Goal: Submit feedback/report problem

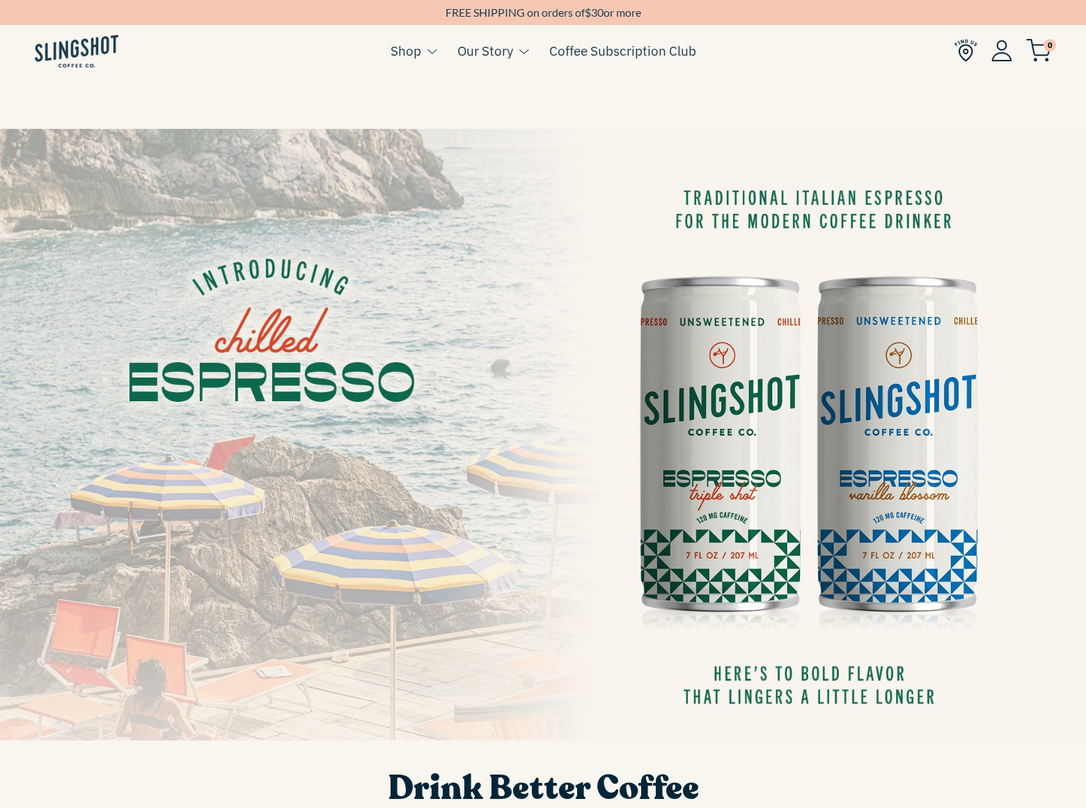
scroll to position [1310, 0]
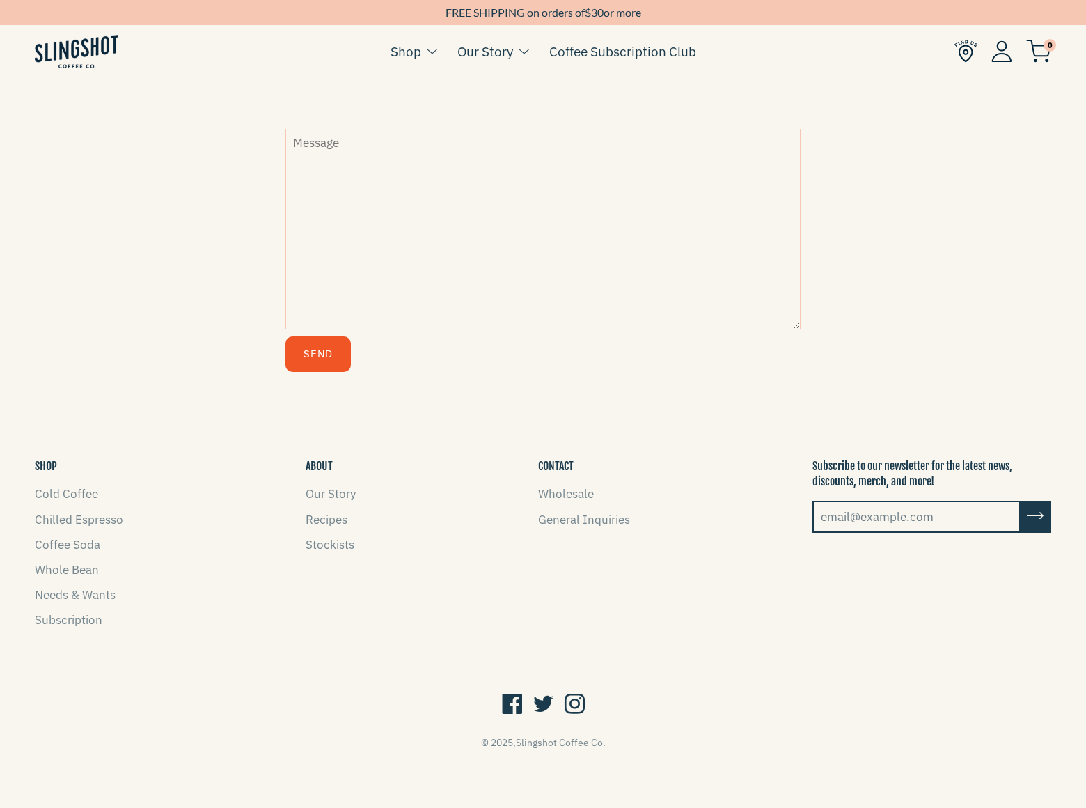
scroll to position [354, 0]
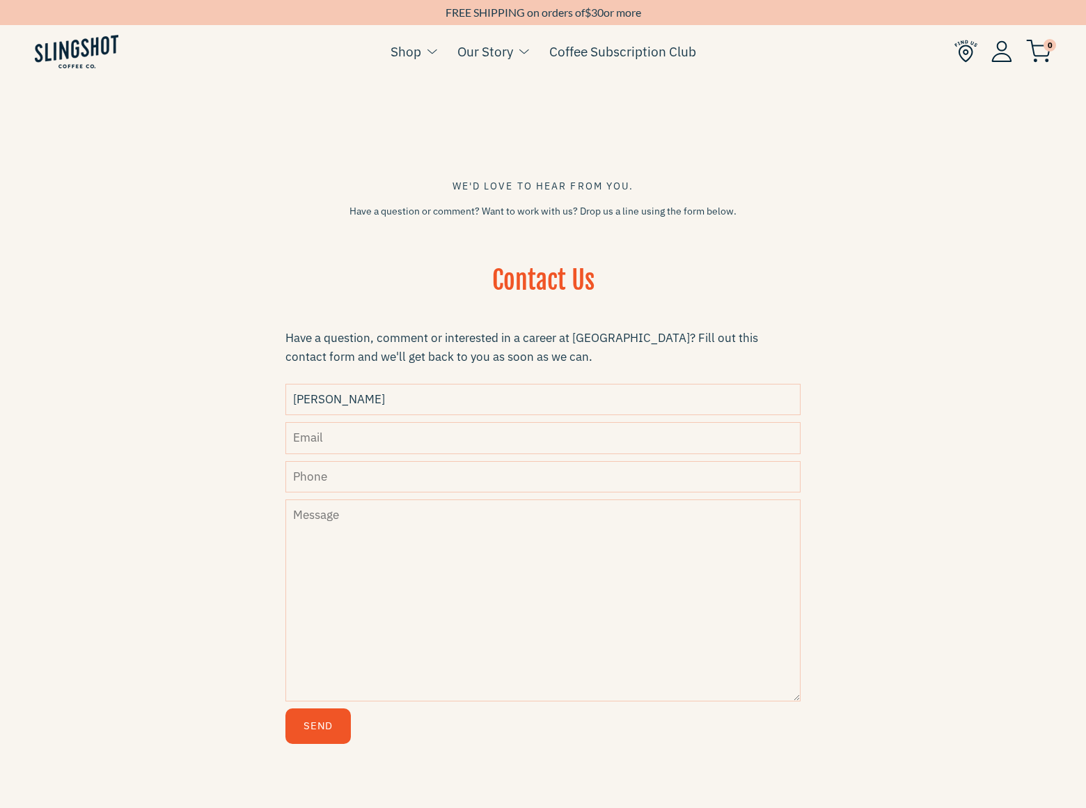
type input "[PERSON_NAME]"
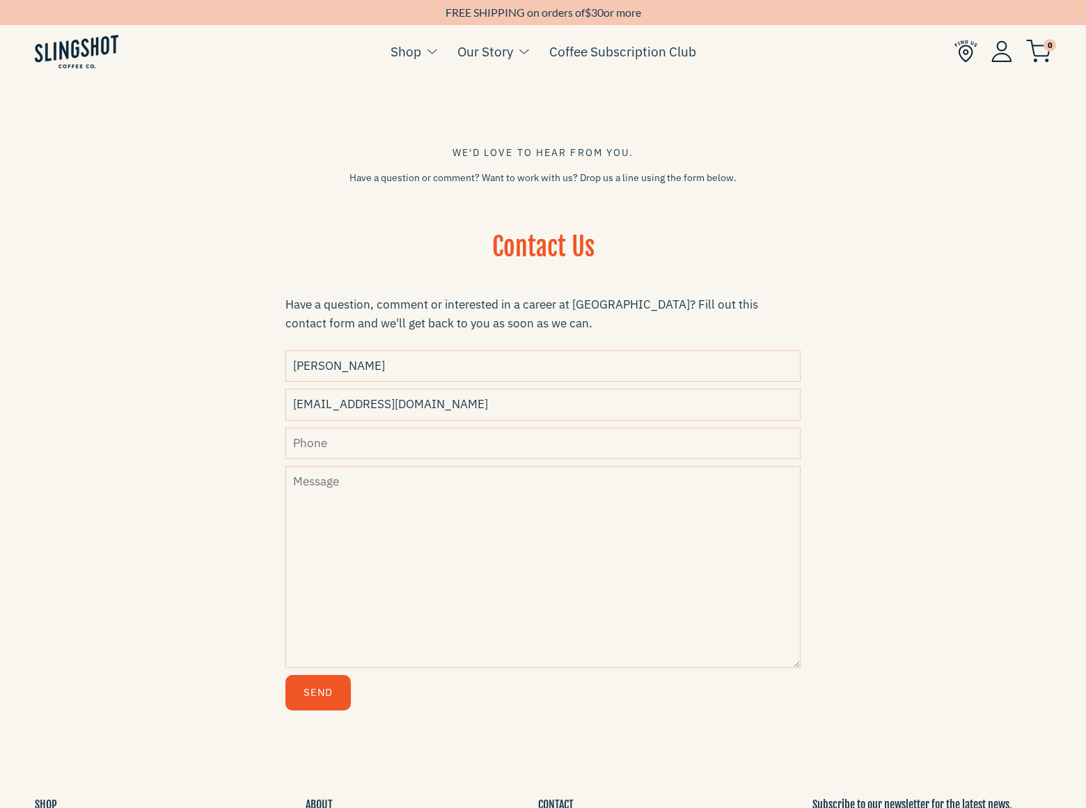
type input "[EMAIL_ADDRESS][DOMAIN_NAME]"
type input "8054002077"
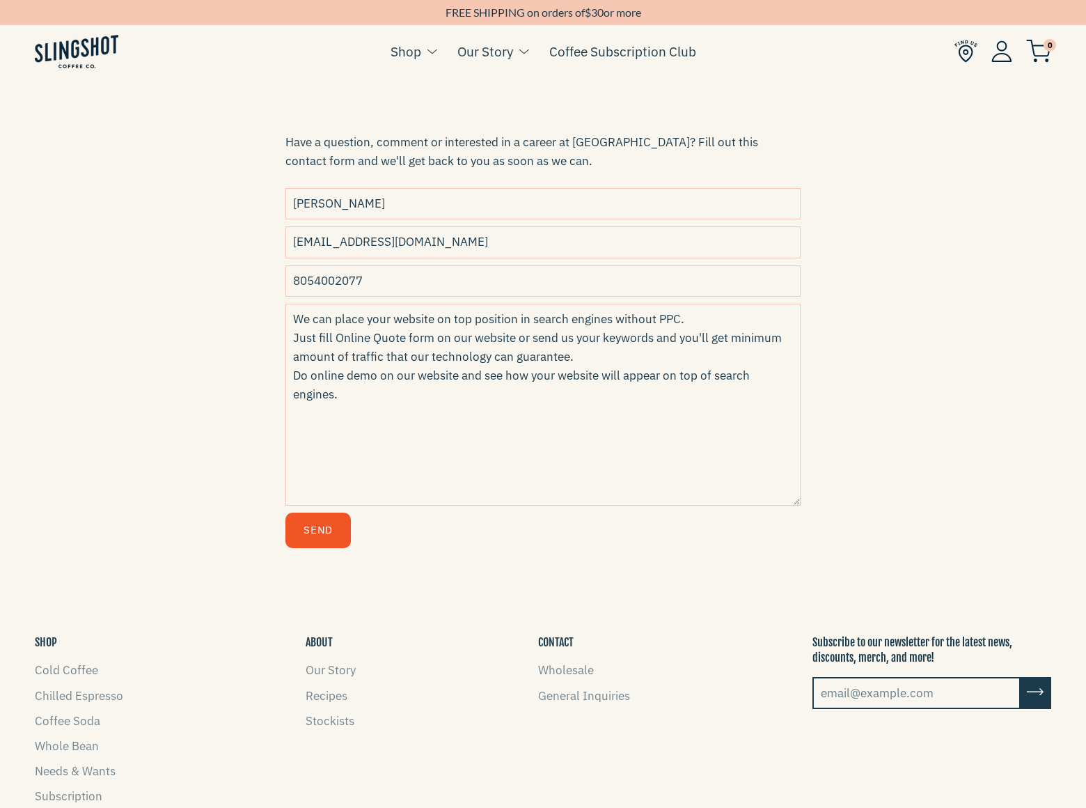
type textarea "We can place your website on top position in search engines without PPC. Just f…"
click at [317, 529] on button "Send" at bounding box center [317, 530] width 65 height 36
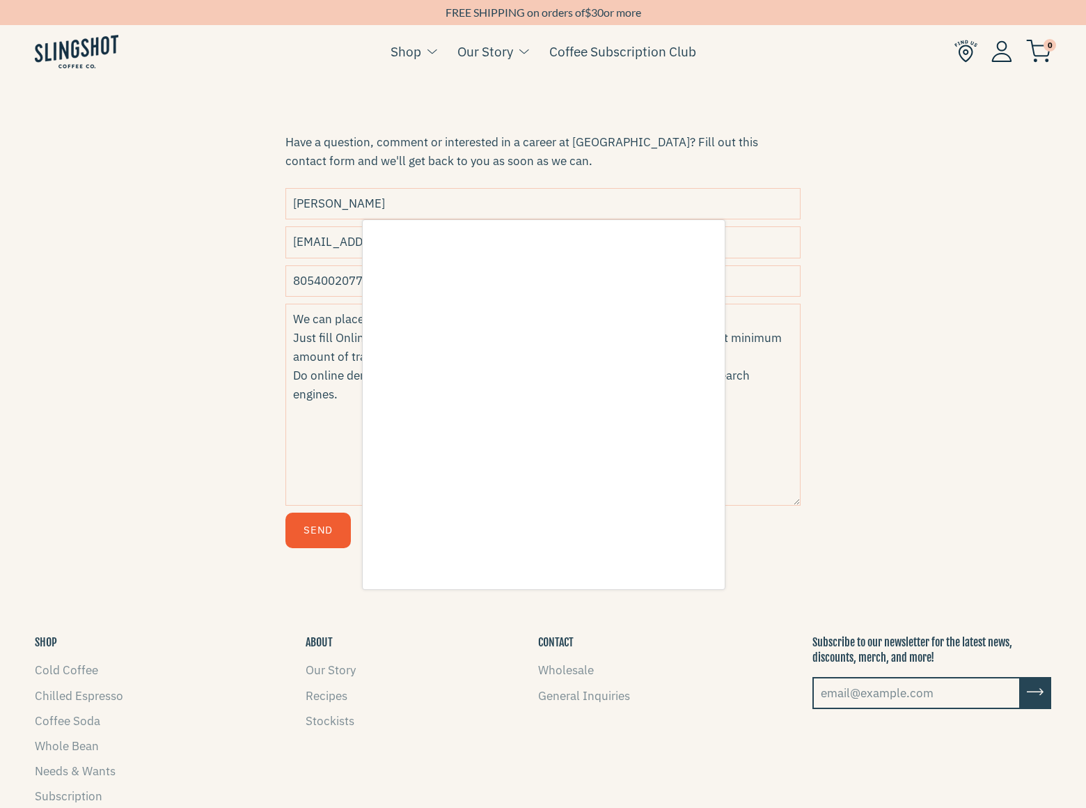
scroll to position [0, 0]
